Goal: Complete application form

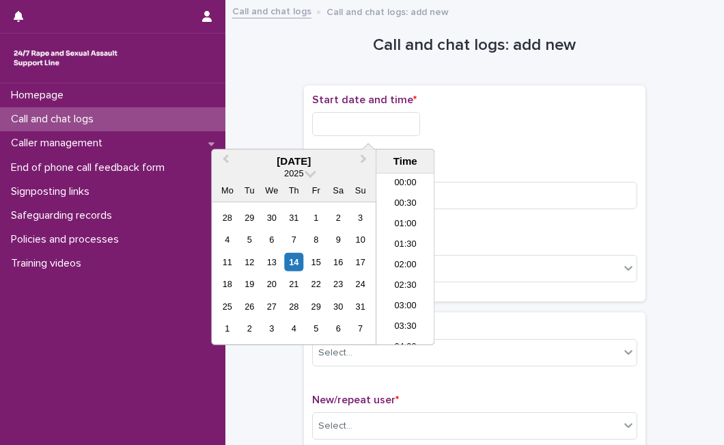
scroll to position [437, 0]
drag, startPoint x: 320, startPoint y: 125, endPoint x: 299, endPoint y: 257, distance: 133.4
click at [299, 257] on body "Homepage Call and chat logs Caller management End of phone call feedback form S…" at bounding box center [362, 222] width 724 height 445
click at [299, 257] on div "14" at bounding box center [294, 262] width 18 height 18
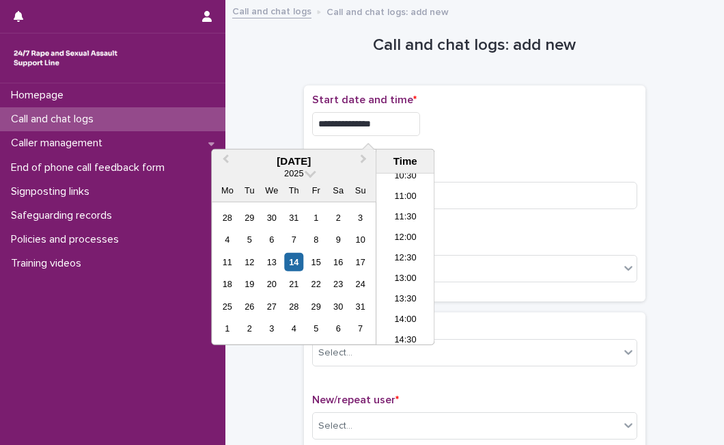
click at [398, 128] on input "**********" at bounding box center [366, 124] width 108 height 24
type input "**********"
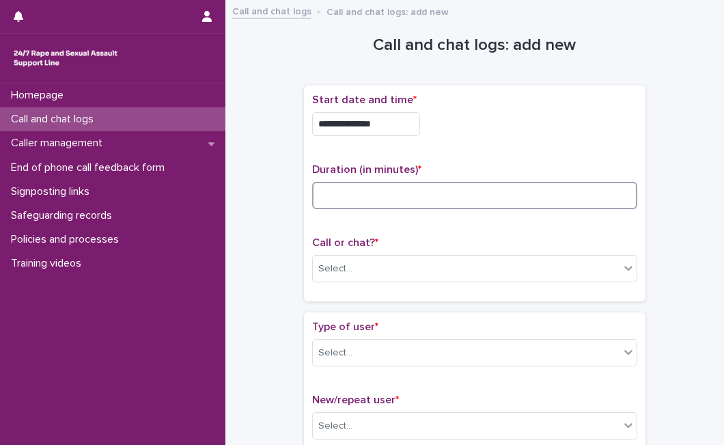
click at [466, 188] on input at bounding box center [474, 195] width 325 height 27
type input "*"
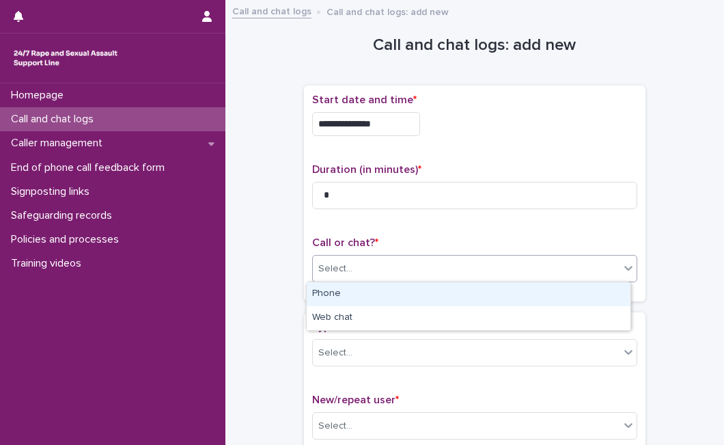
click at [466, 278] on div "Select..." at bounding box center [466, 269] width 307 height 23
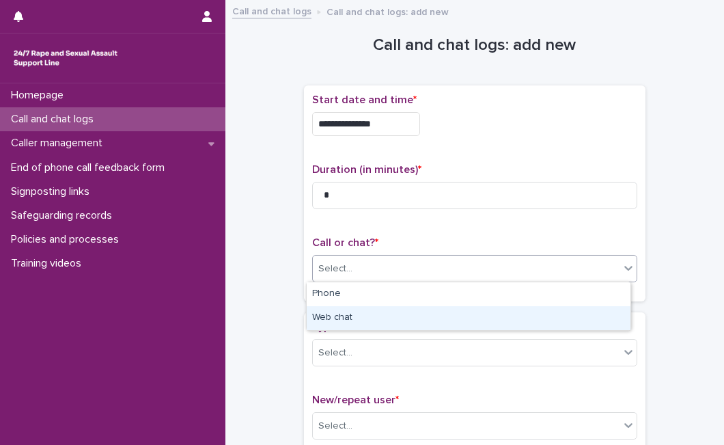
click at [454, 318] on div "Web chat" at bounding box center [469, 318] width 324 height 24
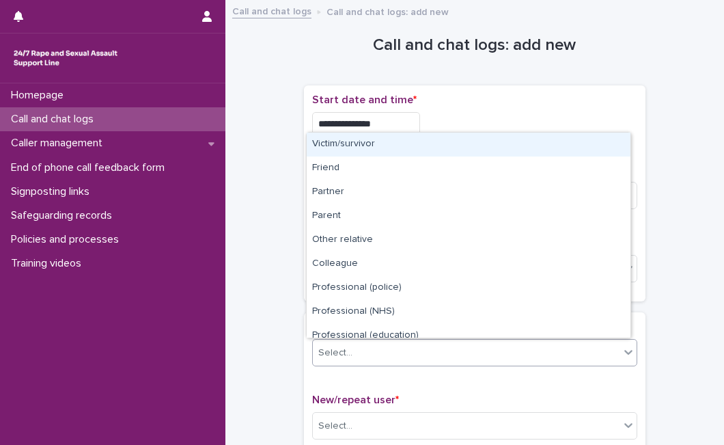
click at [421, 356] on div "Select..." at bounding box center [466, 353] width 307 height 23
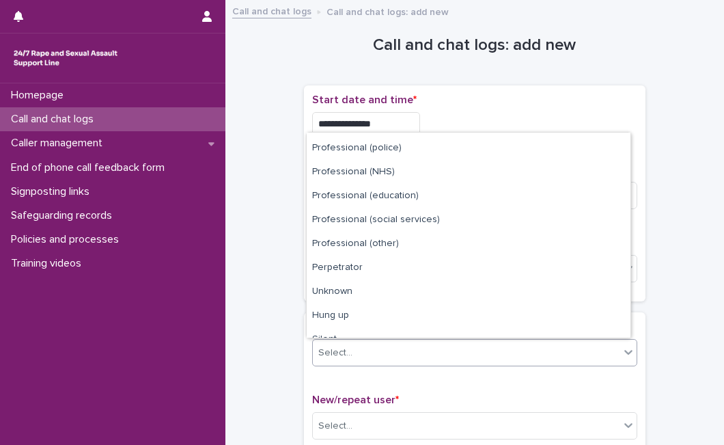
scroll to position [154, 0]
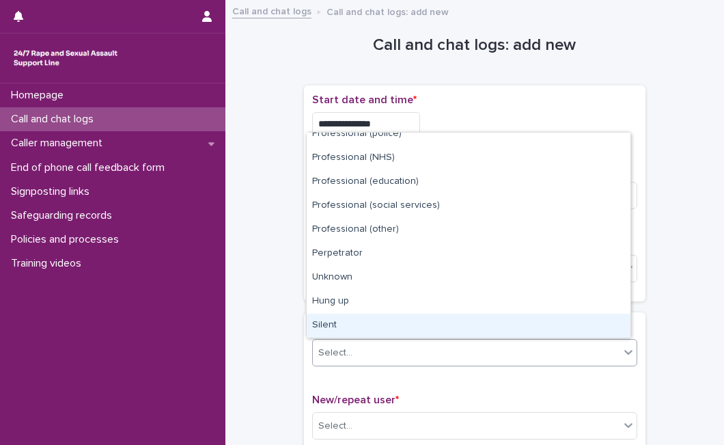
click at [501, 322] on div "Silent" at bounding box center [469, 326] width 324 height 24
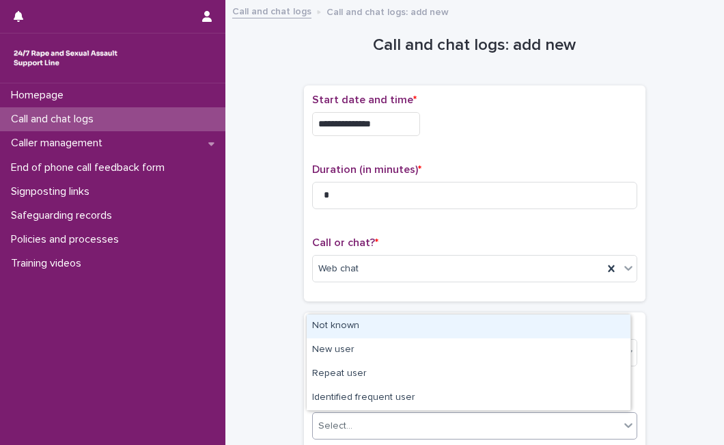
click at [552, 421] on div "Select..." at bounding box center [466, 426] width 307 height 23
click at [543, 322] on div "Not known" at bounding box center [469, 326] width 324 height 24
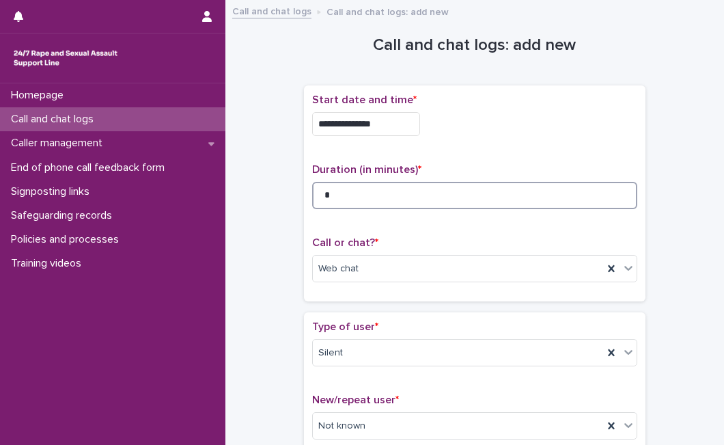
click at [427, 195] on input "*" at bounding box center [474, 195] width 325 height 27
type input "*"
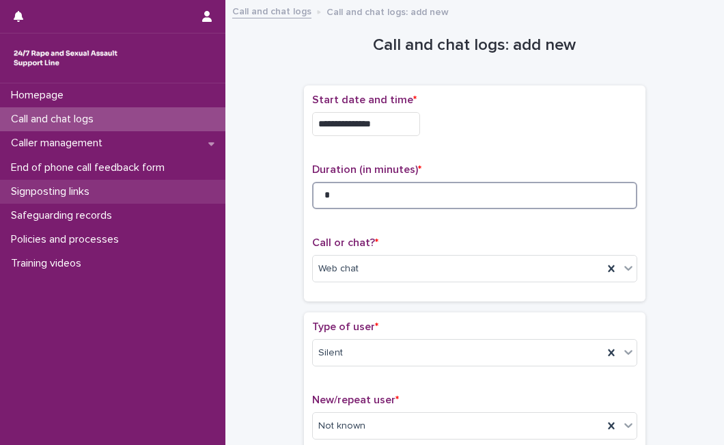
type input "*"
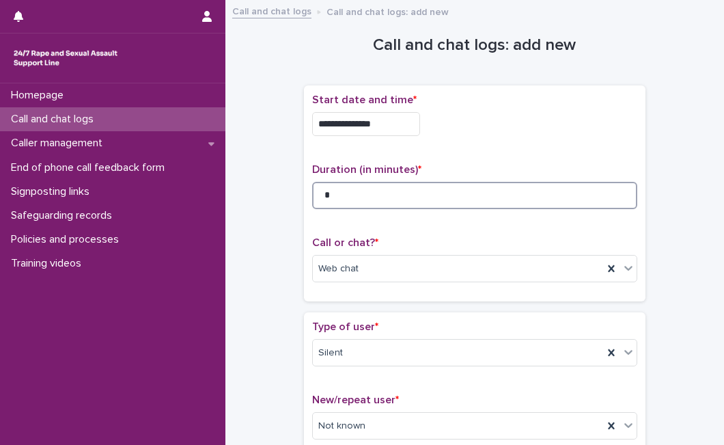
scroll to position [238, 0]
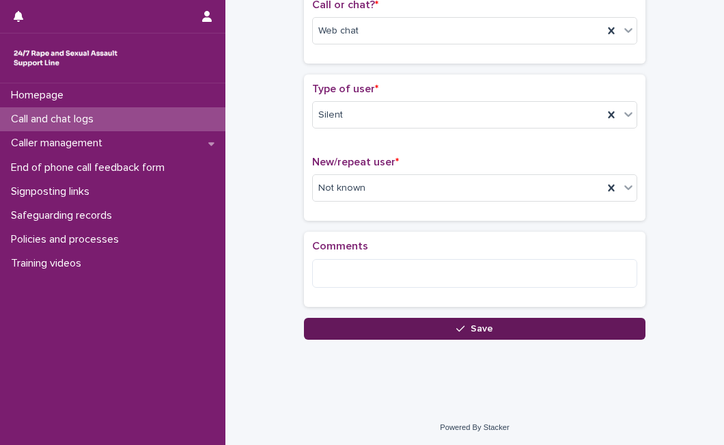
click at [475, 324] on span "Save" at bounding box center [482, 329] width 23 height 10
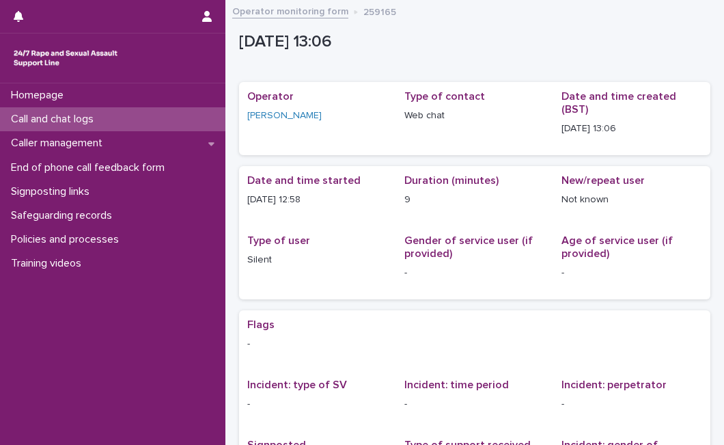
click at [126, 109] on div "Call and chat logs" at bounding box center [112, 119] width 225 height 24
